Goal: Navigation & Orientation: Find specific page/section

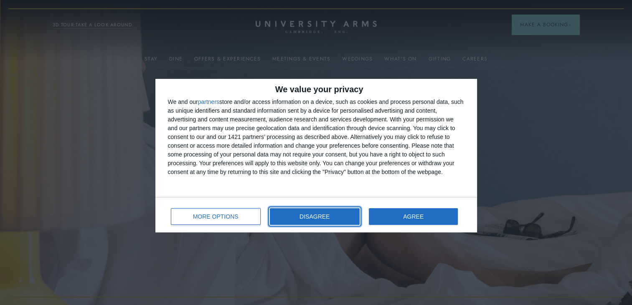
click at [320, 218] on span "DISAGREE" at bounding box center [315, 217] width 30 height 6
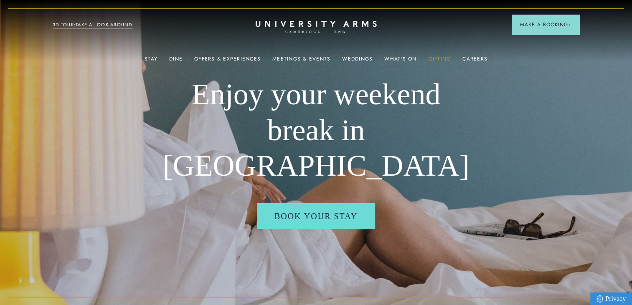
click at [432, 57] on link "Gifting" at bounding box center [440, 61] width 23 height 11
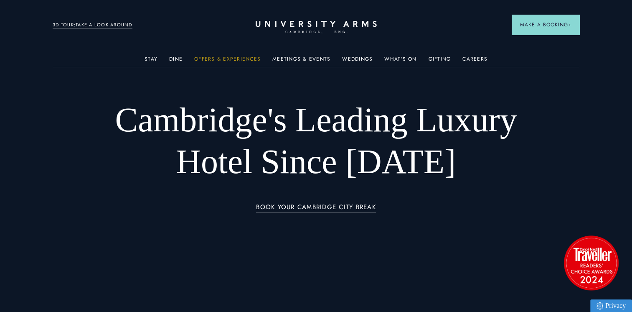
click at [228, 57] on link "Offers & Experiences" at bounding box center [227, 61] width 66 height 11
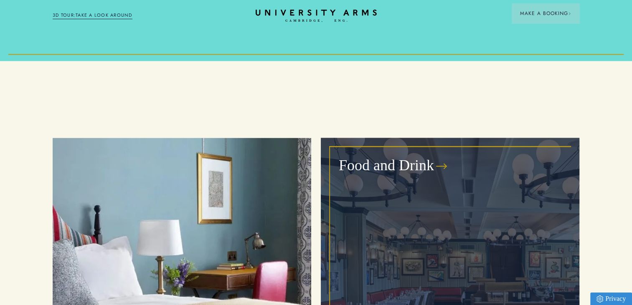
scroll to position [1337, 0]
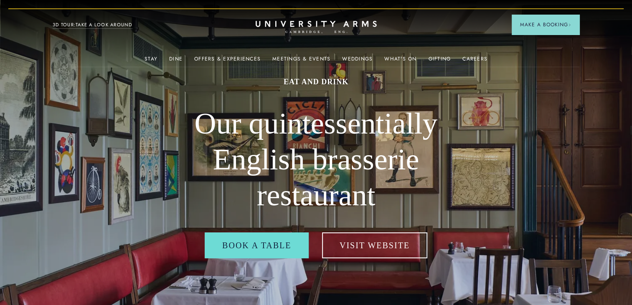
click at [376, 174] on h2 "Our quintessentially English brasserie restaurant" at bounding box center [316, 159] width 316 height 107
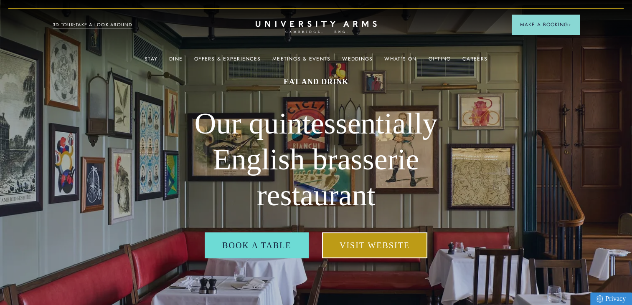
click at [363, 243] on link "Visit Website" at bounding box center [374, 246] width 105 height 26
